Goal: Entertainment & Leisure: Browse casually

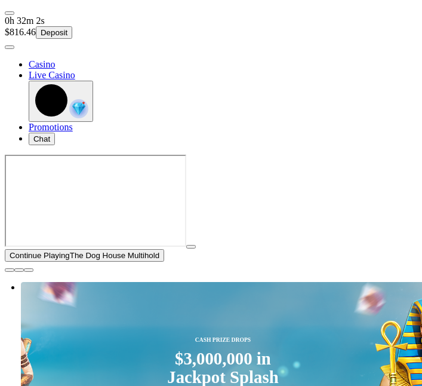
click at [10, 270] on span "close icon" at bounding box center [10, 270] width 0 height 0
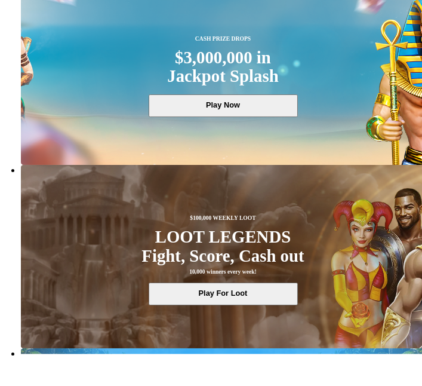
scroll to position [162, 0]
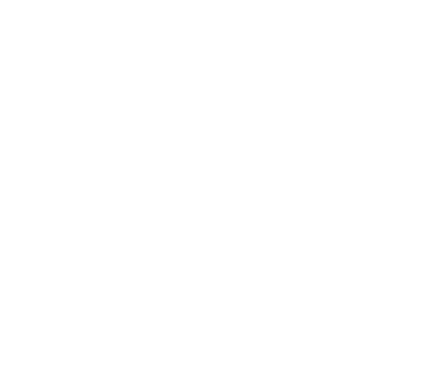
scroll to position [822, 0]
type input "********"
